Goal: Task Accomplishment & Management: Manage account settings

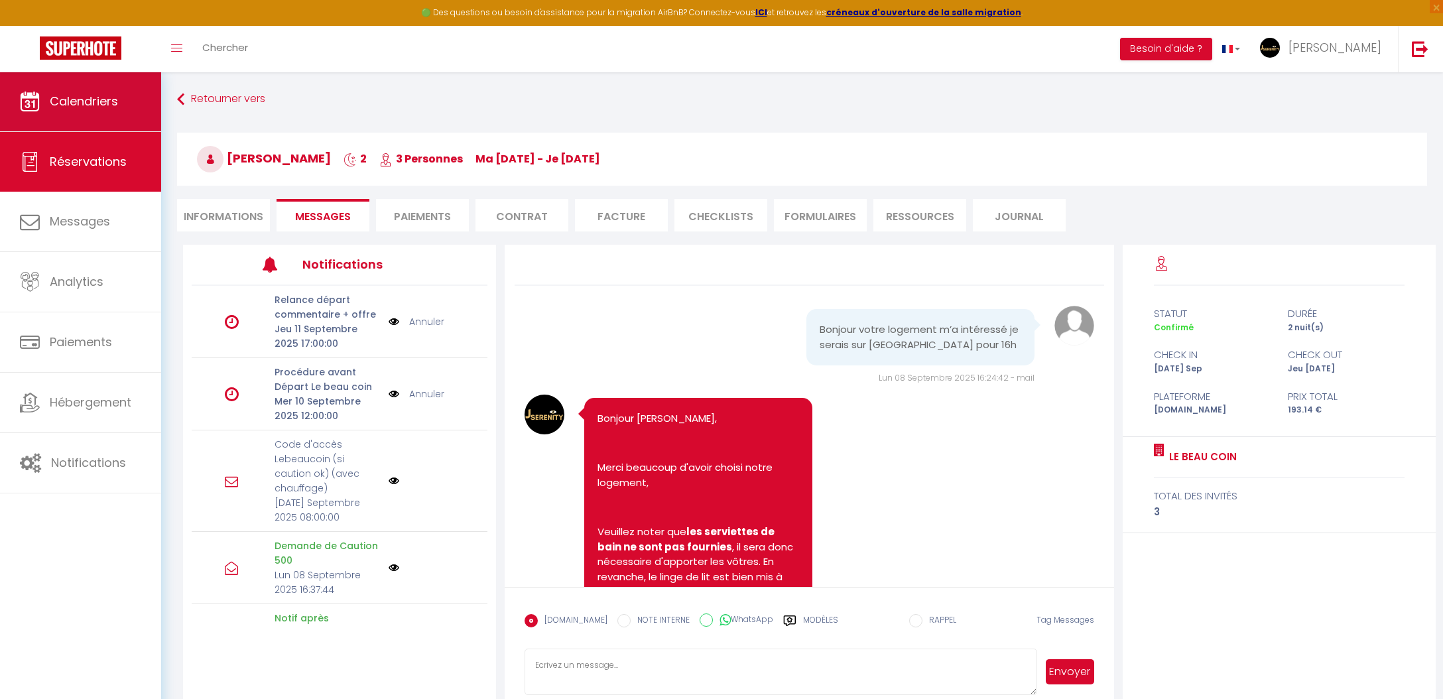
scroll to position [641, 0]
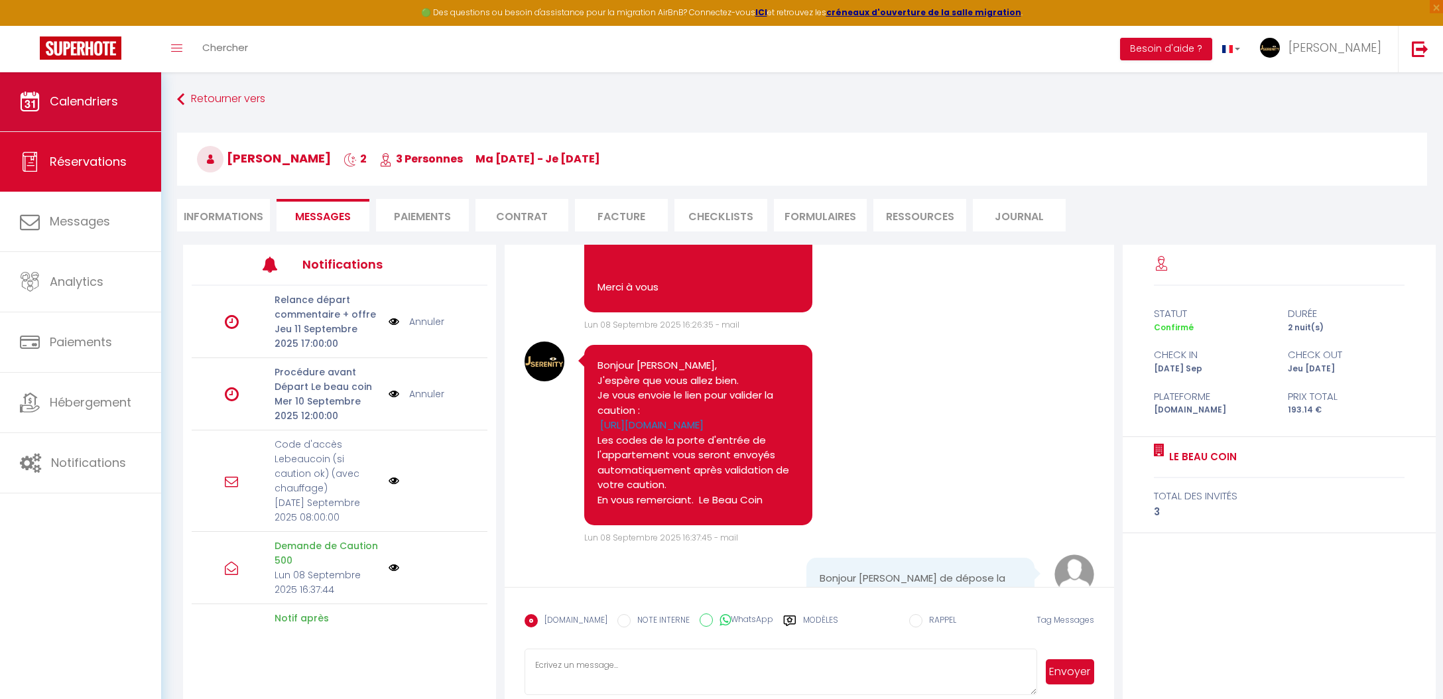
click at [99, 115] on link "Calendriers" at bounding box center [80, 102] width 161 height 60
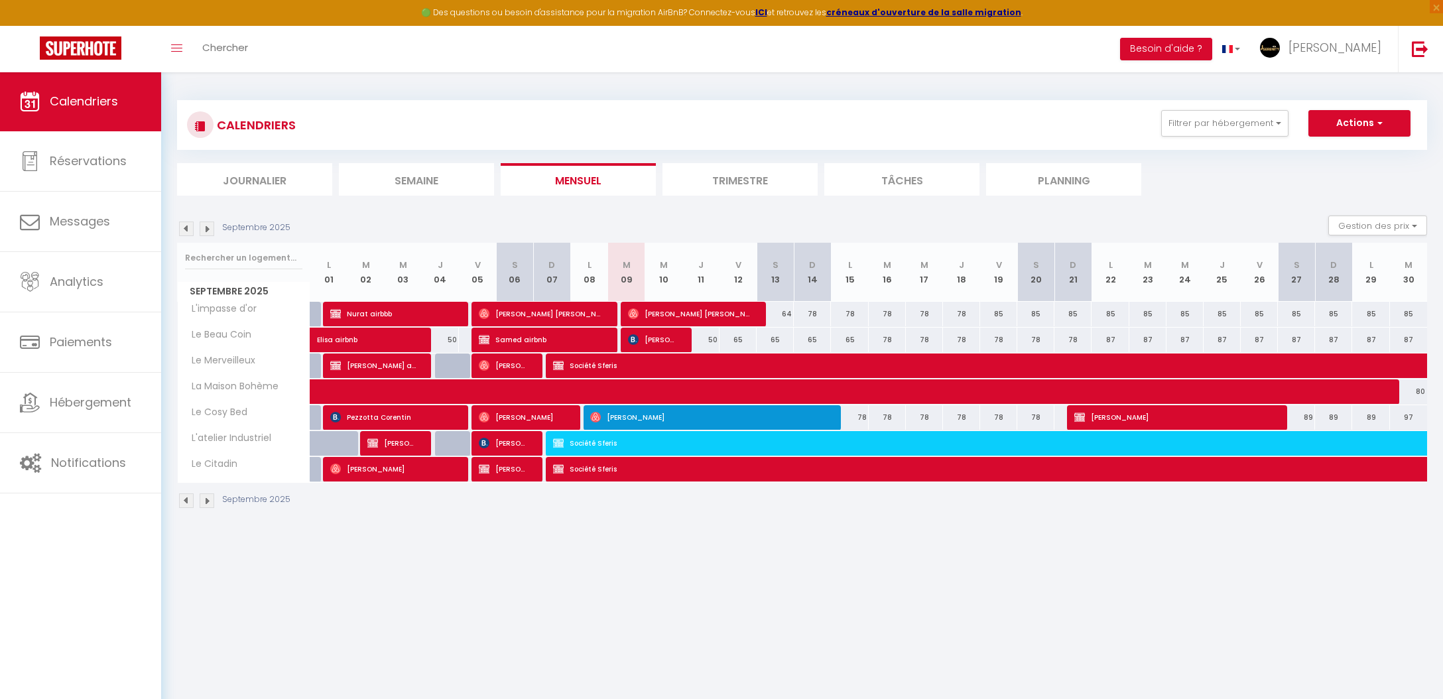
click at [666, 341] on span "[PERSON_NAME]" at bounding box center [653, 339] width 50 height 25
select select "OK"
select select "KO"
select select "0"
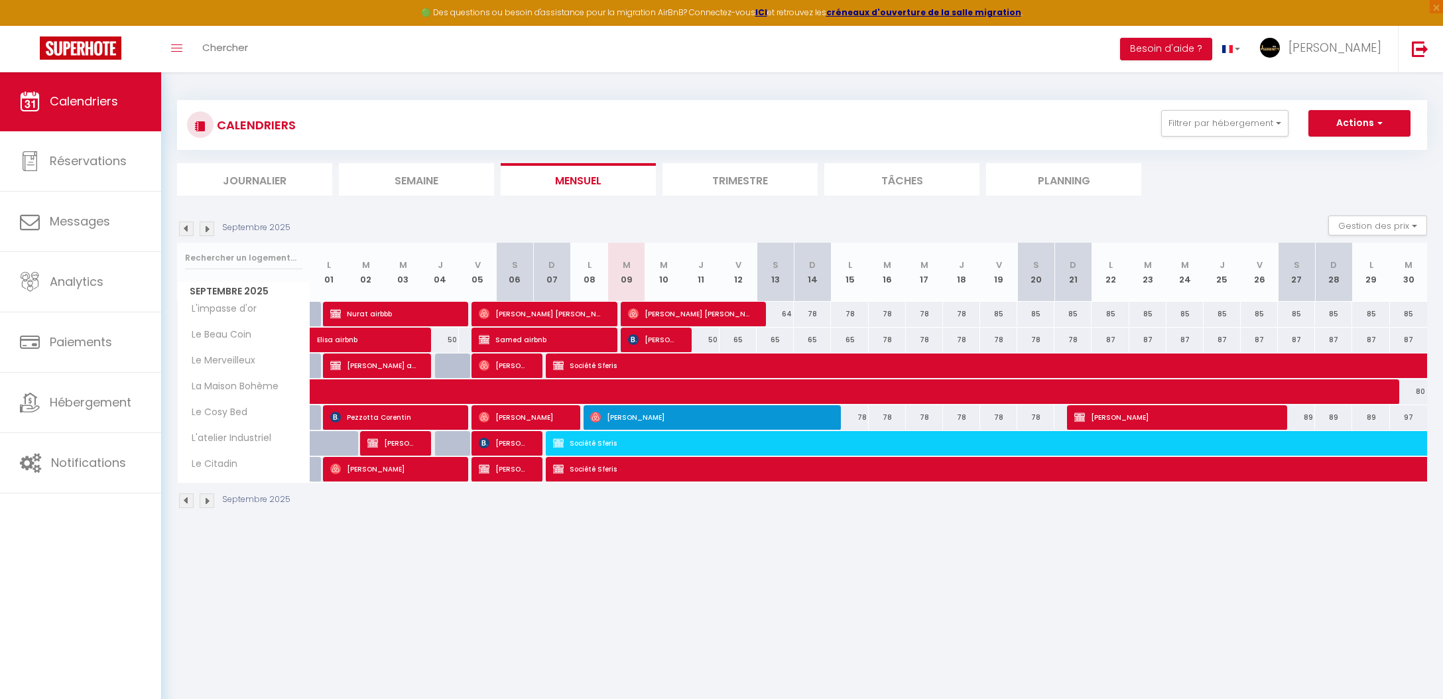
select select "1"
select select
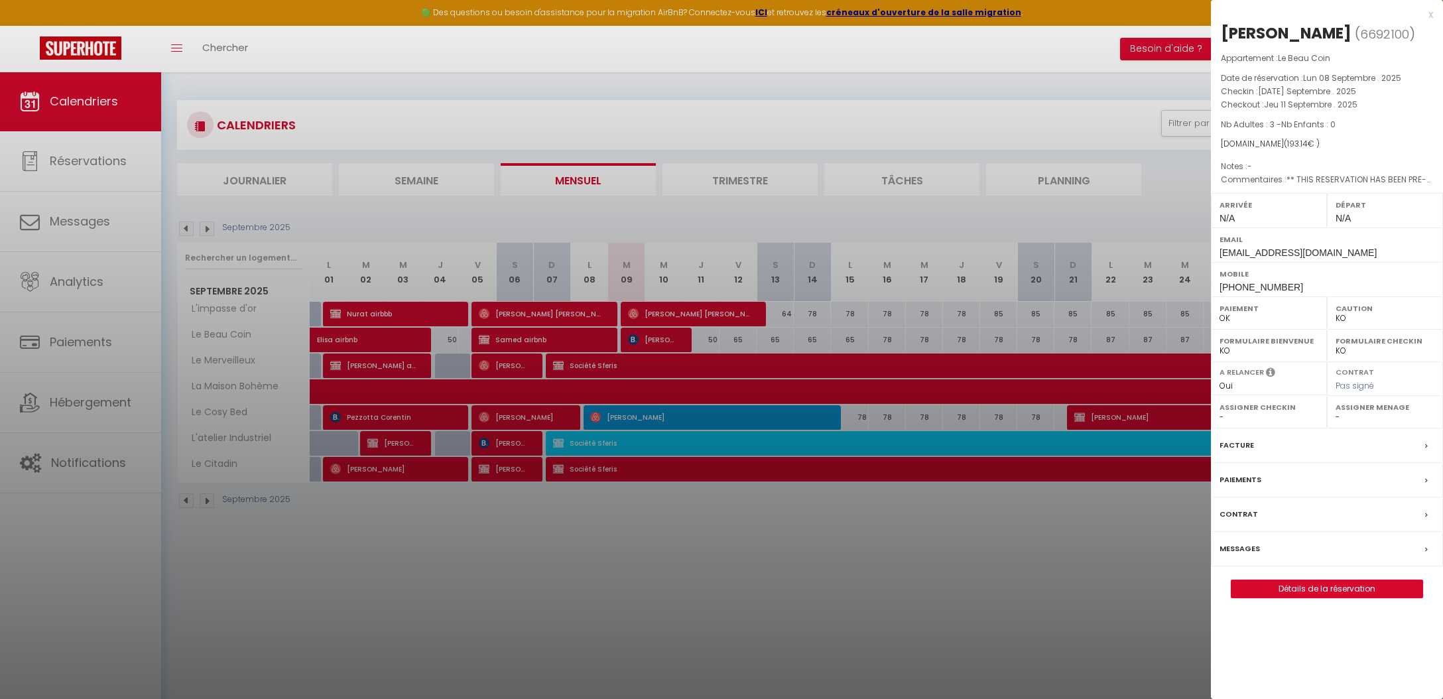
click at [819, 622] on div at bounding box center [721, 349] width 1443 height 699
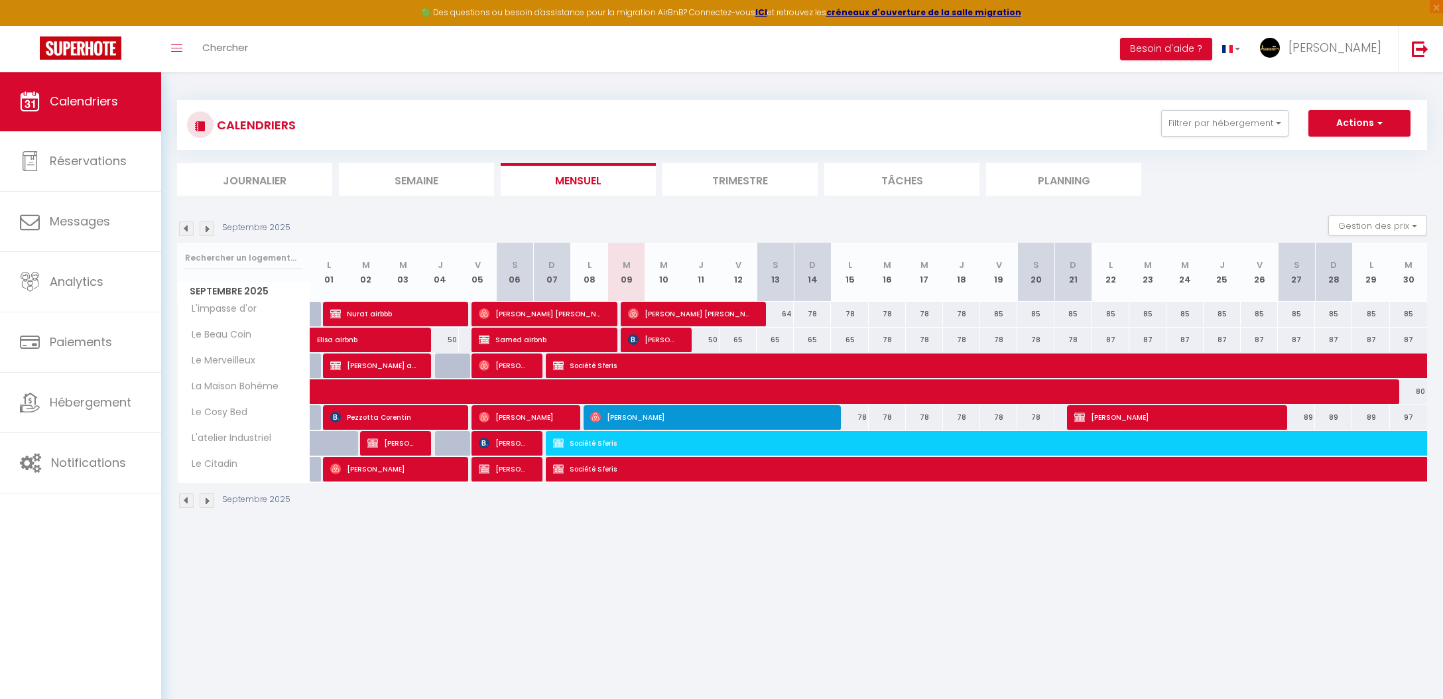
click at [662, 343] on span "[PERSON_NAME]" at bounding box center [653, 339] width 50 height 25
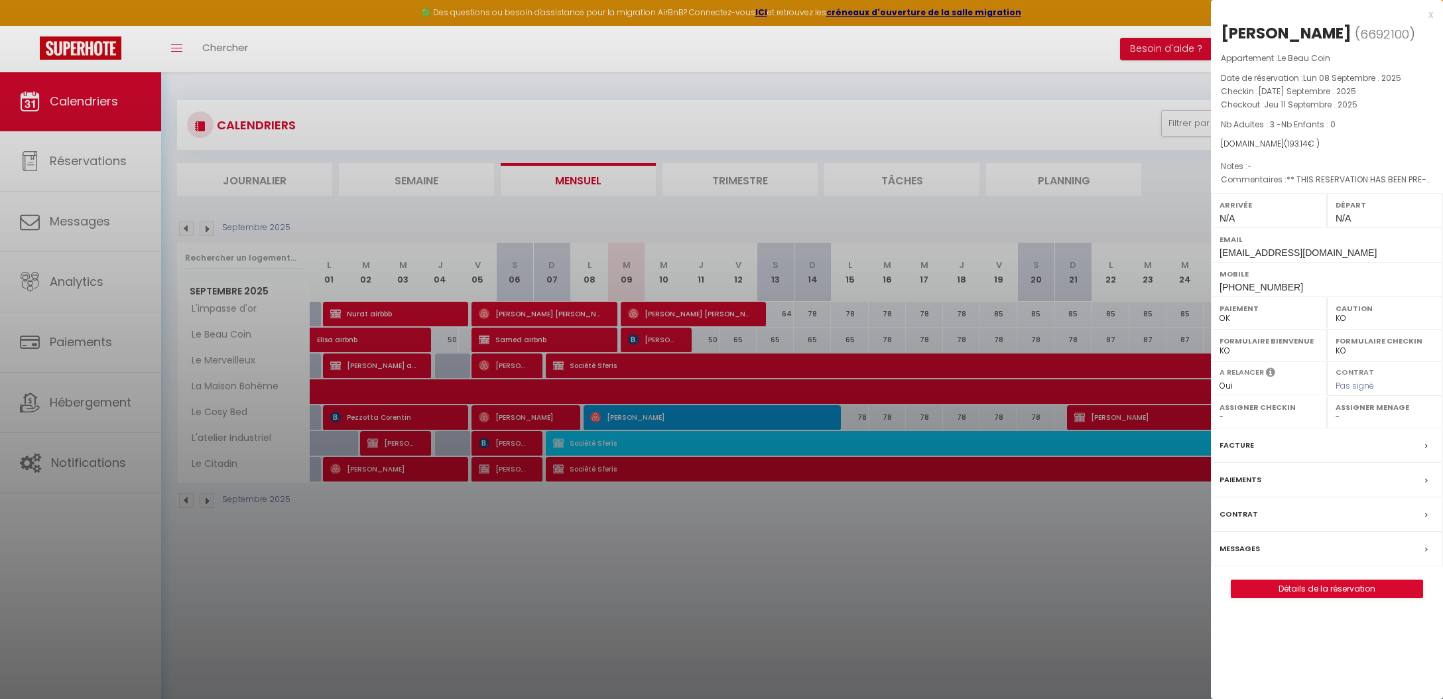
select select "0"
click at [1238, 546] on label "Messages" at bounding box center [1239, 549] width 40 height 14
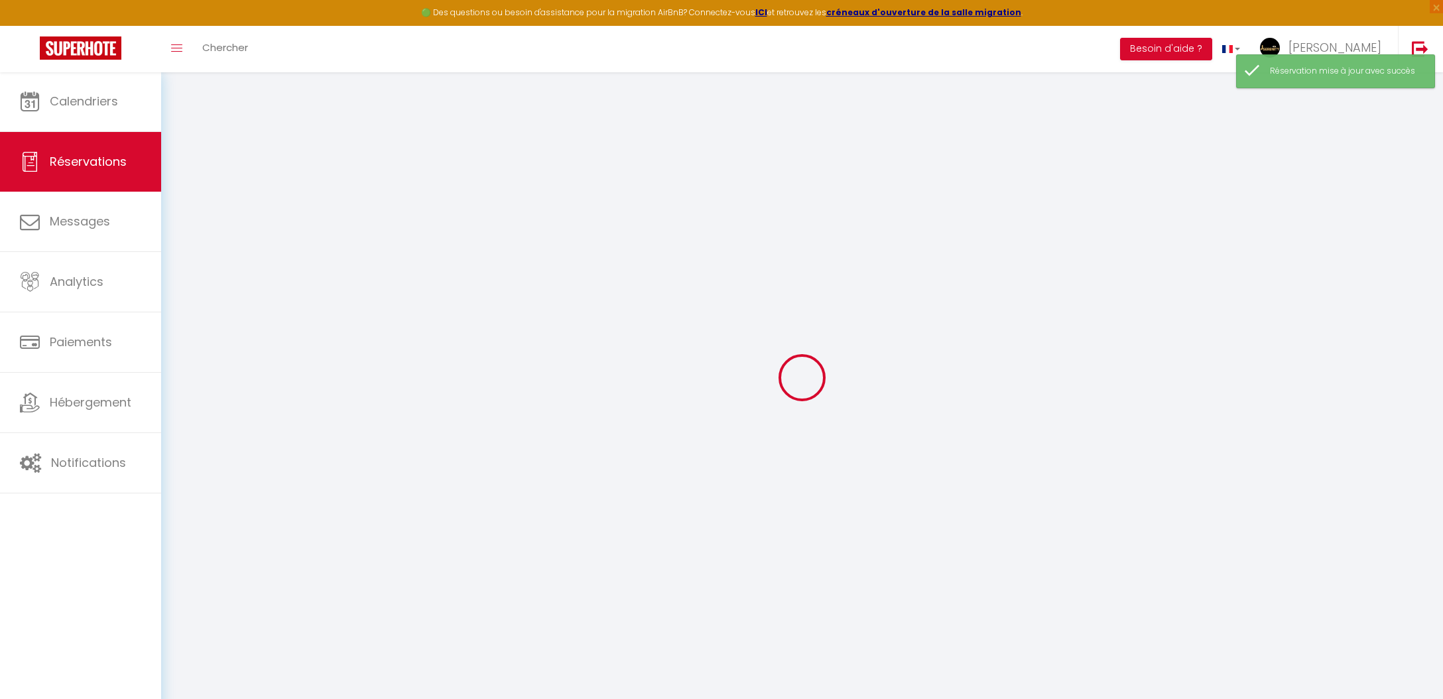
select select
checkbox input "false"
select select
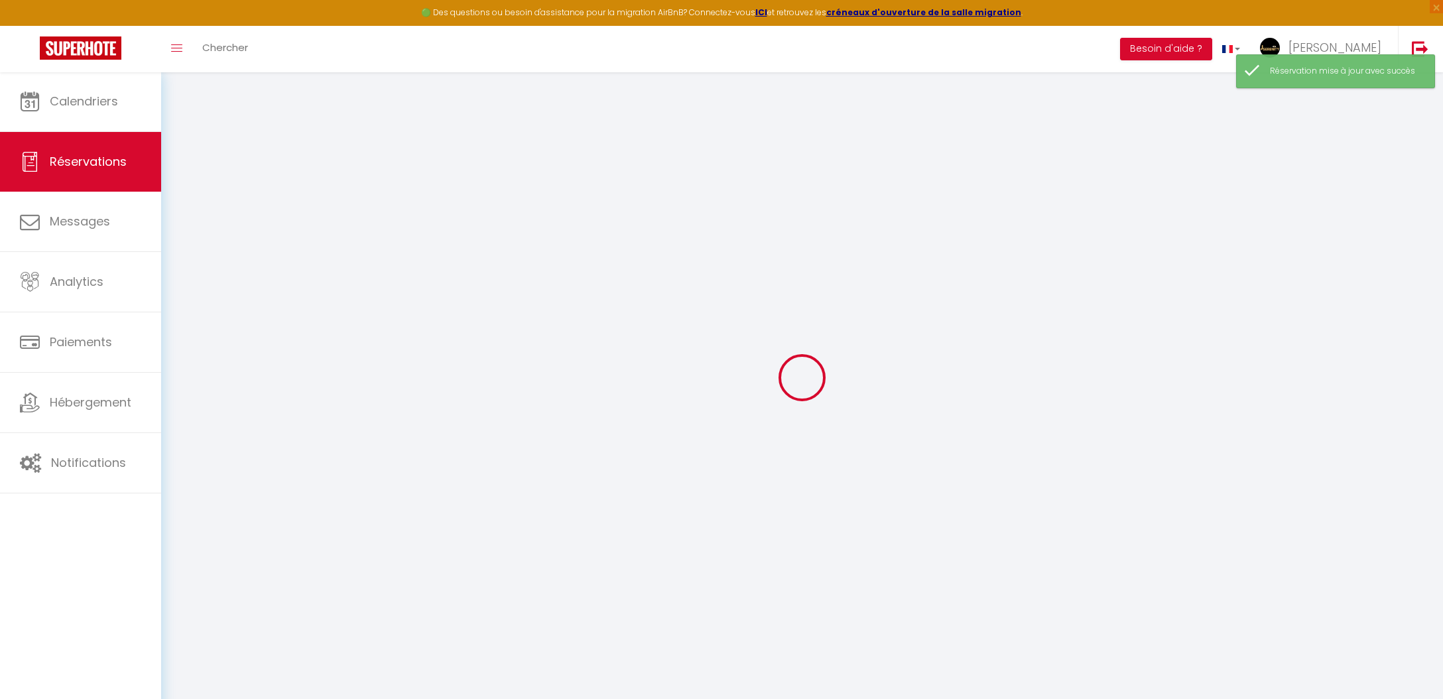
checkbox input "false"
type textarea "** THIS RESERVATION HAS BEEN PRE-PAID ** BOOKING NOTE : Payment charge is EUR 2…"
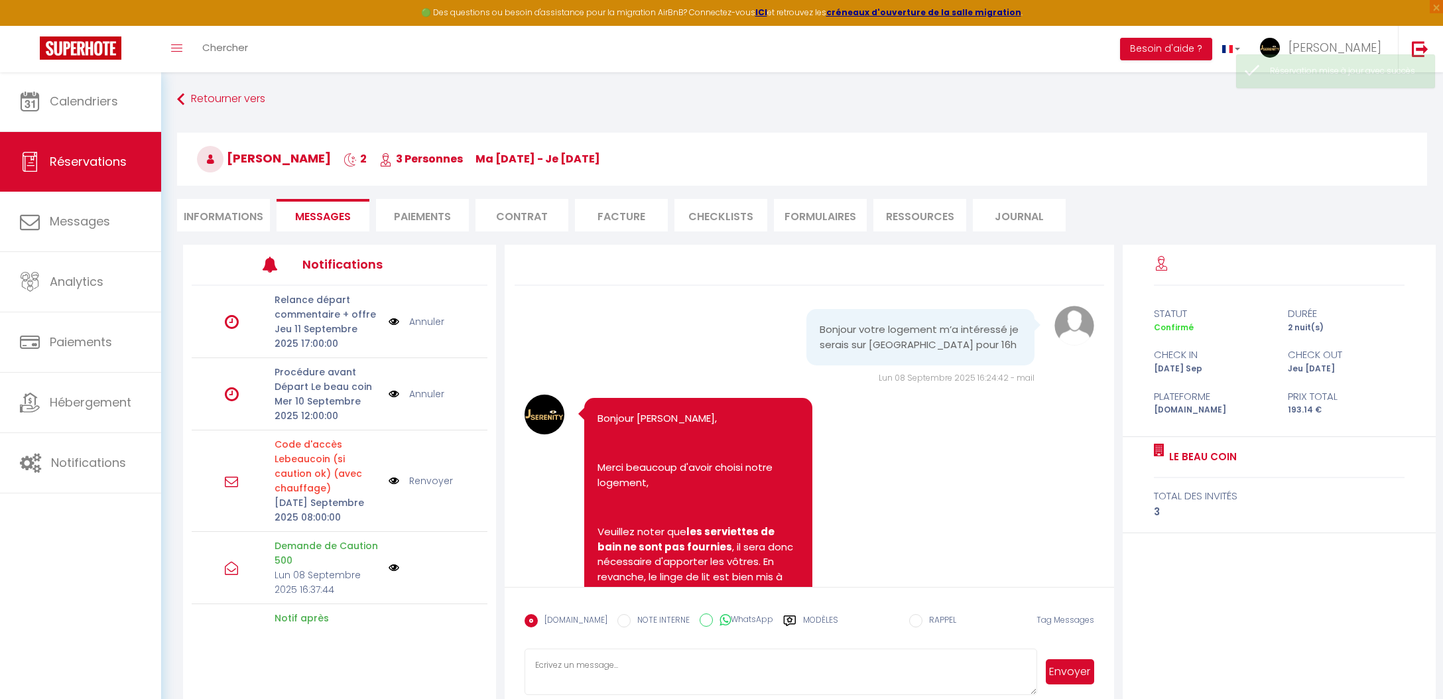
scroll to position [714, 0]
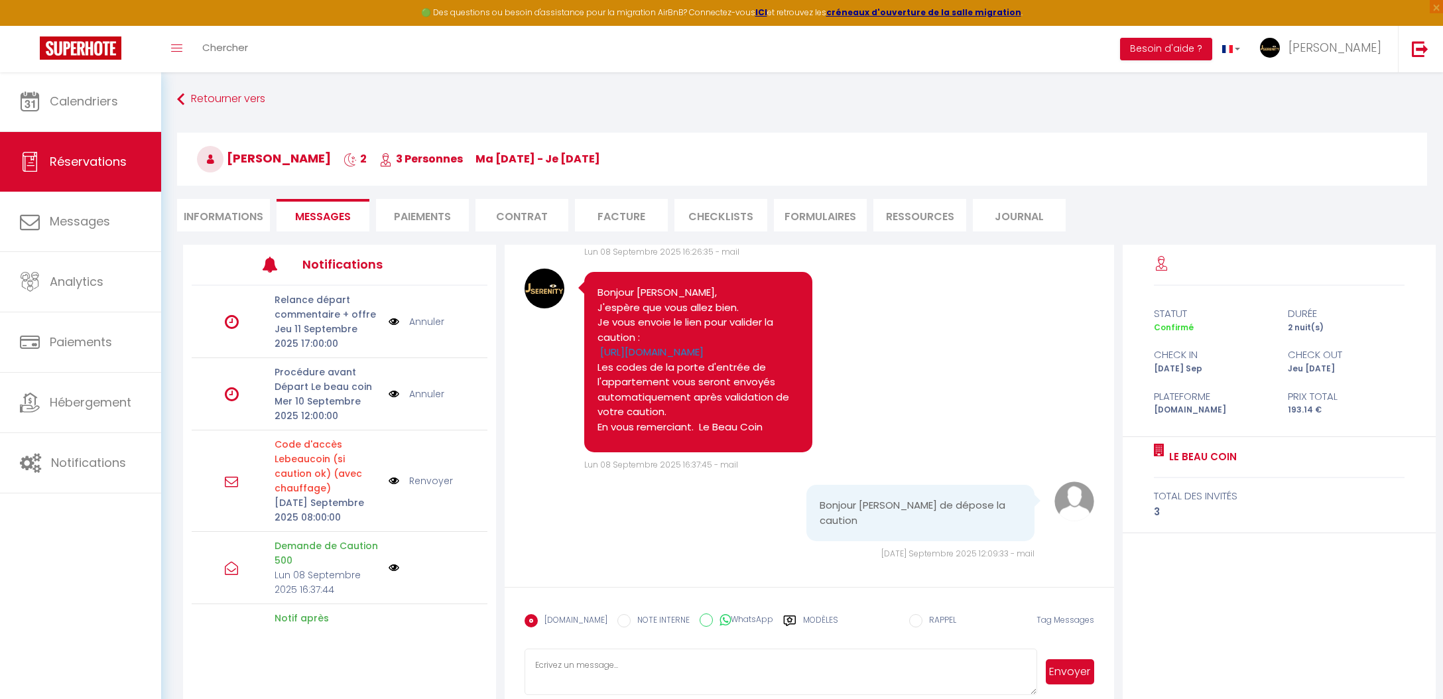
click at [428, 390] on link "Annuler" at bounding box center [426, 393] width 35 height 15
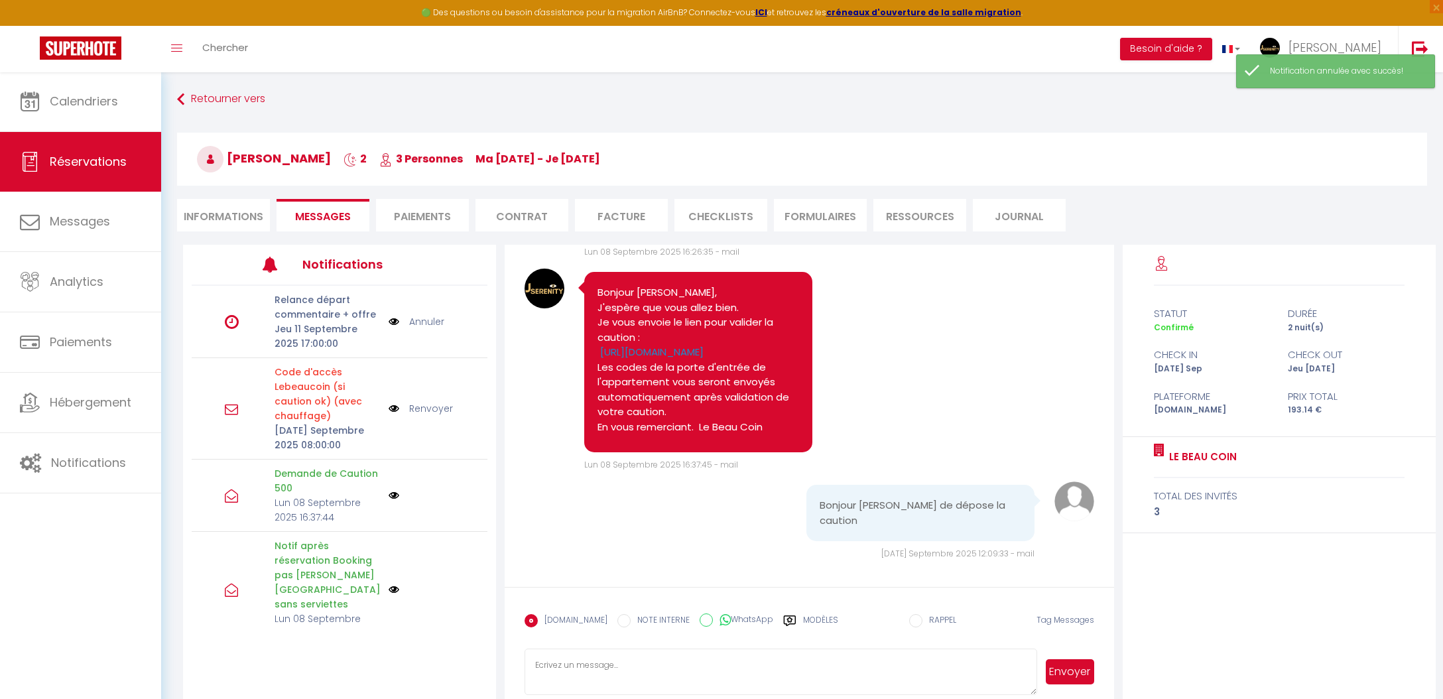
click at [433, 322] on link "Annuler" at bounding box center [426, 321] width 35 height 15
